Goal: Information Seeking & Learning: Learn about a topic

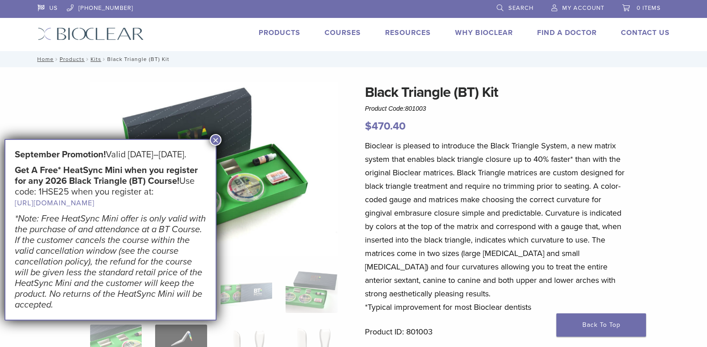
click at [213, 136] on button "×" at bounding box center [216, 140] width 12 height 12
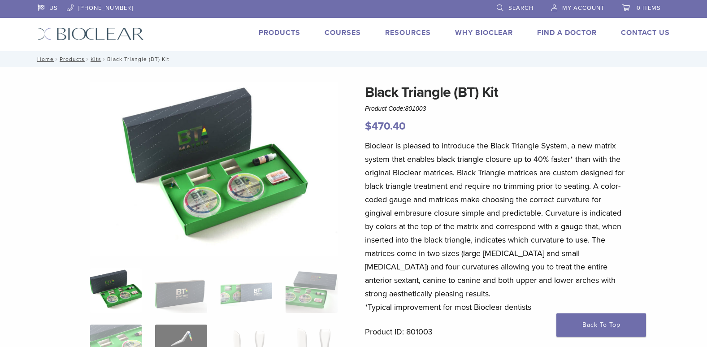
drag, startPoint x: 217, startPoint y: 40, endPoint x: 222, endPoint y: 41, distance: 4.7
drag, startPoint x: 306, startPoint y: 0, endPoint x: 296, endPoint y: 10, distance: 13.6
click at [296, 10] on li at bounding box center [312, 8] width 341 height 17
click at [399, 229] on p "Bioclear is pleased to introduce the Black Triangle System, a new matrix system…" at bounding box center [497, 226] width 264 height 175
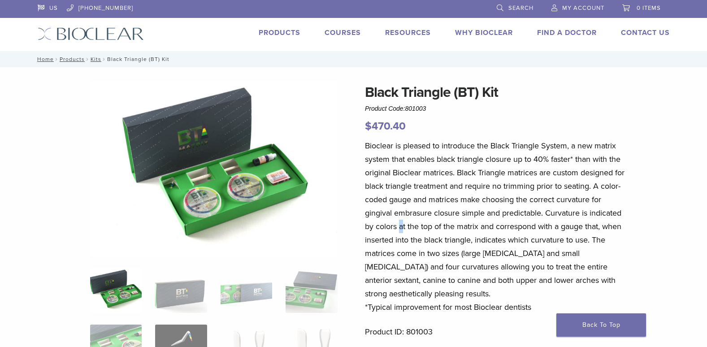
drag, startPoint x: 399, startPoint y: 229, endPoint x: 258, endPoint y: 218, distance: 142.1
click at [258, 218] on img at bounding box center [213, 169] width 247 height 175
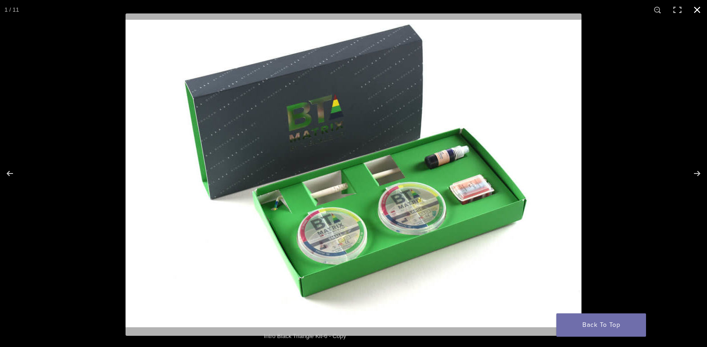
click at [666, 169] on div at bounding box center [479, 186] width 707 height 347
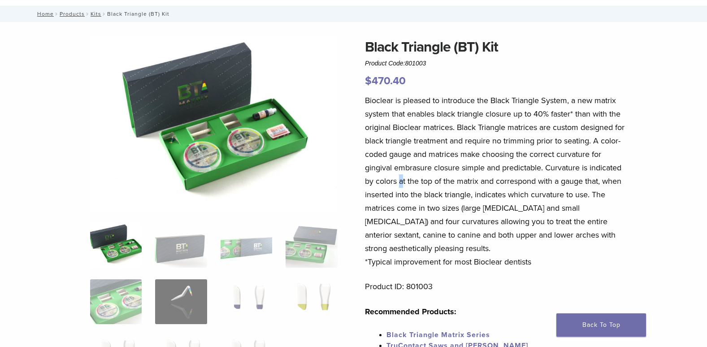
scroll to position [45, 0]
click at [108, 246] on img at bounding box center [116, 245] width 52 height 45
click at [222, 146] on img at bounding box center [213, 124] width 247 height 175
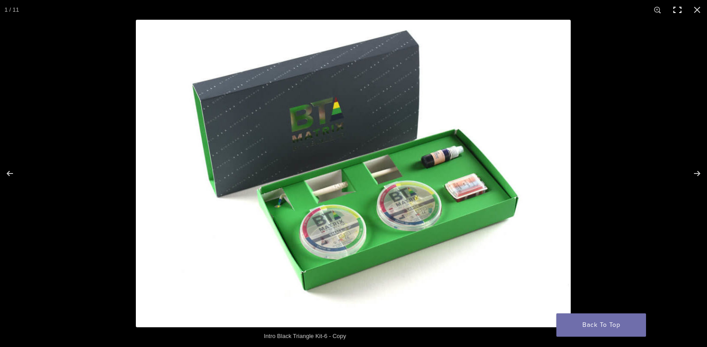
click at [677, 12] on button "Toggle fullscreen" at bounding box center [678, 10] width 20 height 20
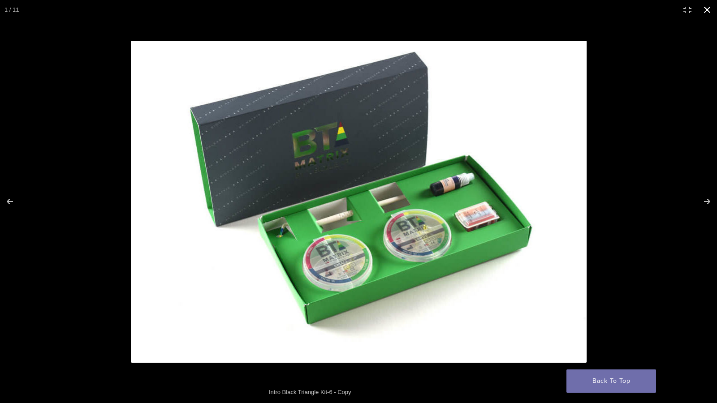
click at [707, 18] on button "Close (Esc)" at bounding box center [708, 10] width 20 height 20
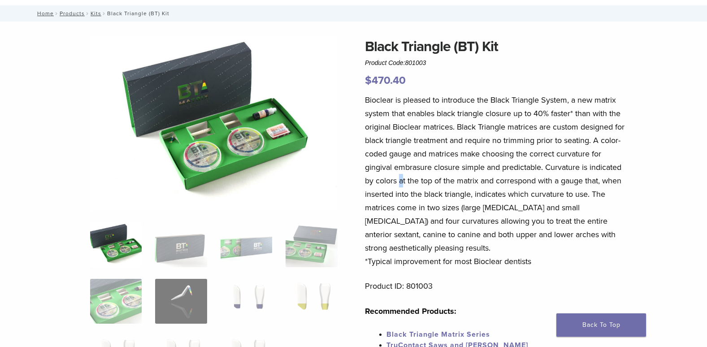
scroll to position [0, 0]
